Goal: Transaction & Acquisition: Purchase product/service

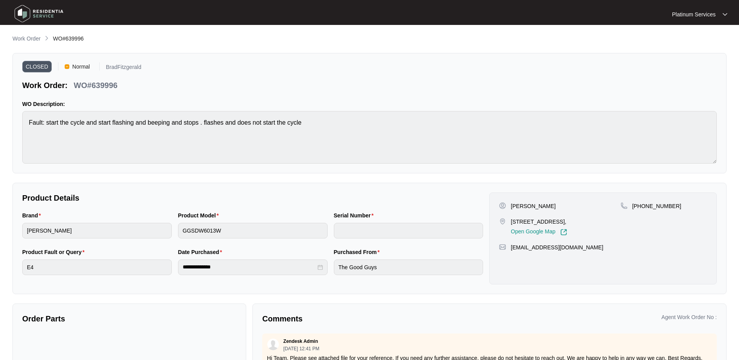
scroll to position [35, 0]
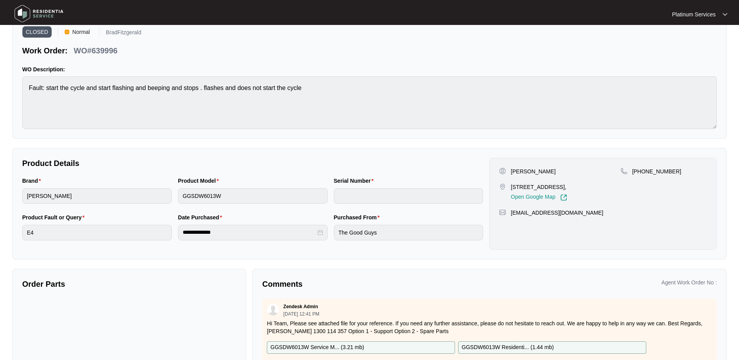
click at [38, 14] on img at bounding box center [39, 13] width 55 height 23
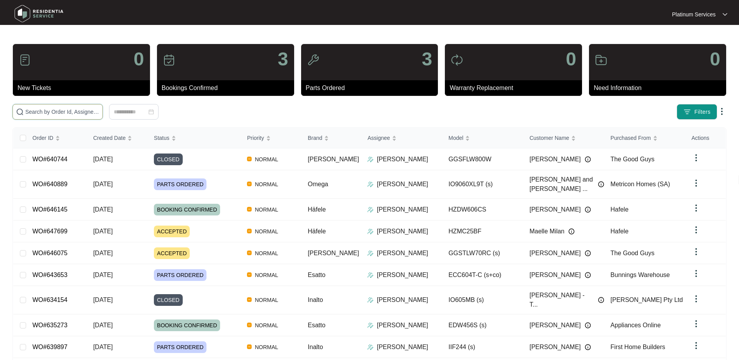
click at [60, 111] on input "text" at bounding box center [62, 112] width 74 height 9
paste input "646145"
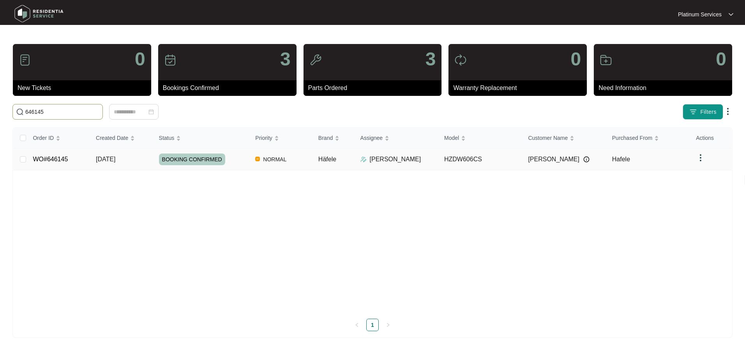
type input "646145"
click at [247, 164] on div "BOOKING CONFIRMED" at bounding box center [204, 160] width 90 height 12
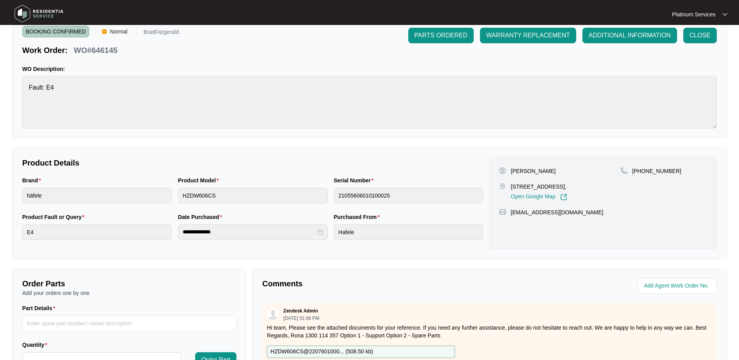
scroll to position [156, 0]
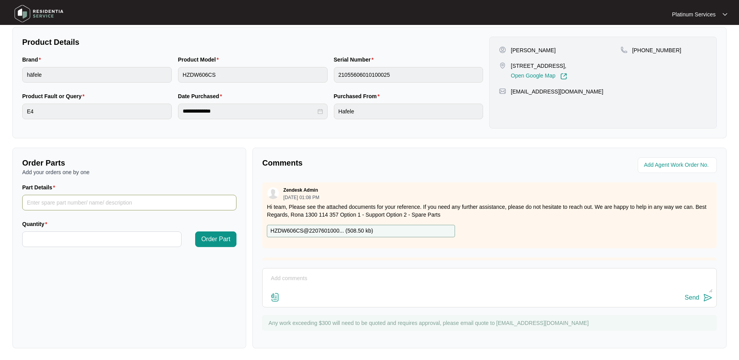
click at [111, 200] on input "Part Details" at bounding box center [129, 203] width 214 height 16
click at [92, 207] on input "Part Details" at bounding box center [129, 203] width 214 height 16
paste input "1747600A03575"
type input "1747600A03575"
click at [101, 234] on input "Quantity" at bounding box center [102, 239] width 159 height 15
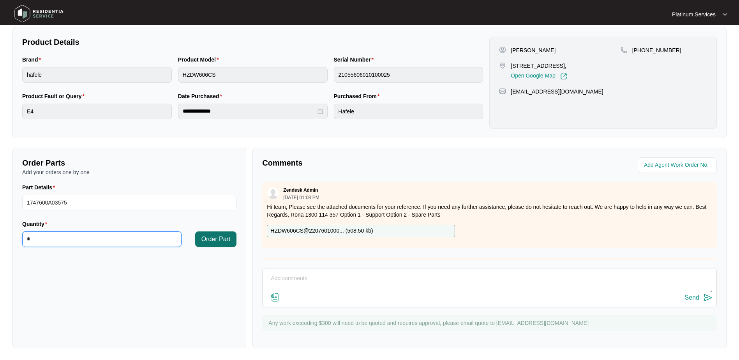
type input "*"
click at [217, 240] on span "Order Part" at bounding box center [215, 239] width 29 height 9
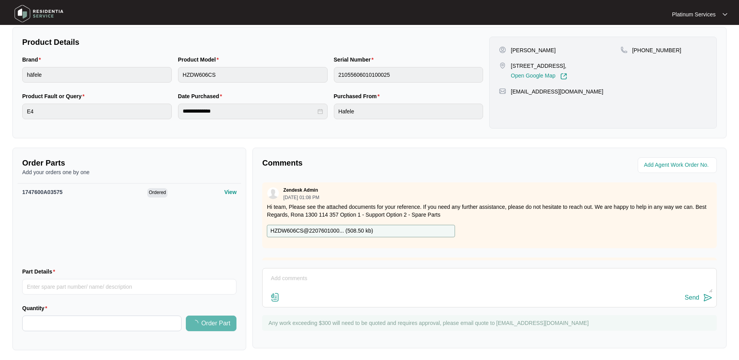
click at [304, 275] on textarea at bounding box center [490, 282] width 446 height 20
paste textarea "1747600A03575"
type textarea "1747600A03575 induction pump required"
click at [695, 298] on div "Send" at bounding box center [692, 297] width 14 height 7
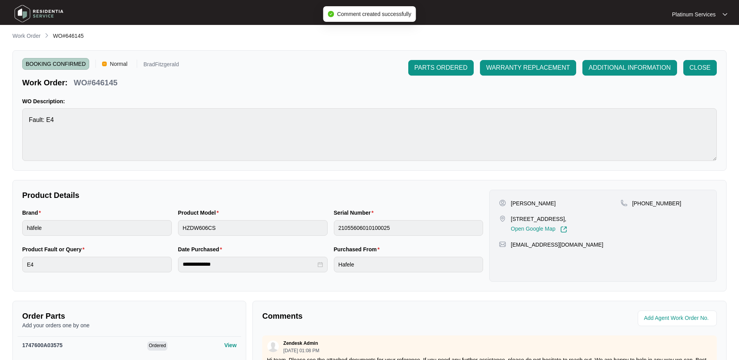
scroll to position [0, 0]
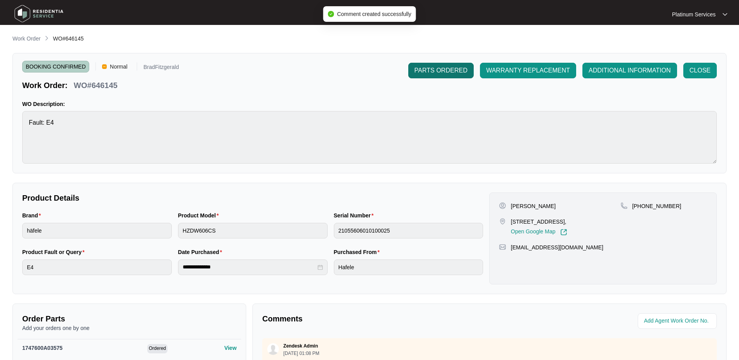
click at [449, 71] on span "PARTS ORDERED" at bounding box center [441, 70] width 53 height 9
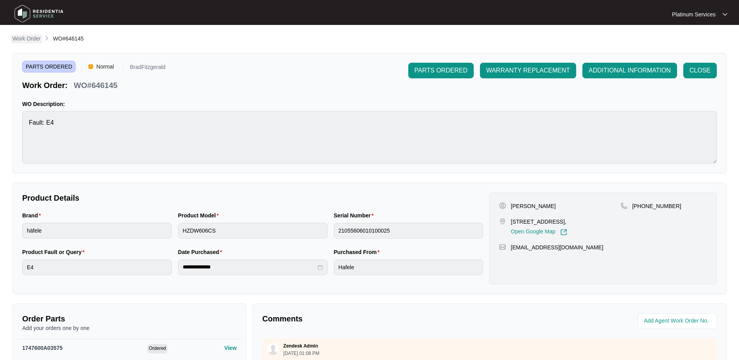
click at [35, 41] on p "Work Order" at bounding box center [26, 39] width 28 height 8
